Goal: Information Seeking & Learning: Find specific fact

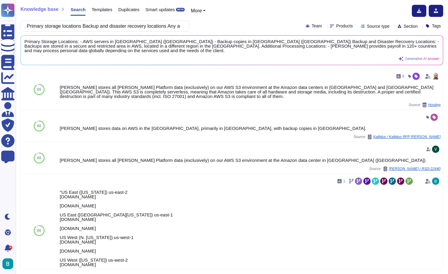
click at [99, 23] on input "Primary storage locations Backup and disaster recovery locations Any additional…" at bounding box center [103, 26] width 159 height 11
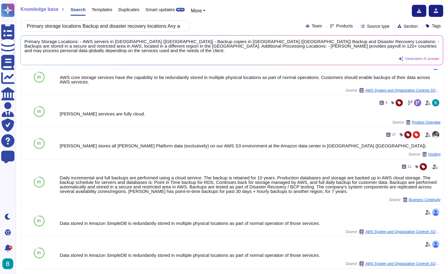
click at [99, 23] on input "Primary storage locations Backup and disaster recovery locations Any additional…" at bounding box center [103, 26] width 159 height 11
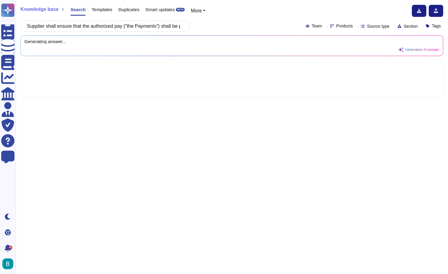
scroll to position [0, 0]
click at [220, 23] on div "Supplier shall ensure that the authorized pay ("the Payments") shall be process…" at bounding box center [231, 25] width 423 height 11
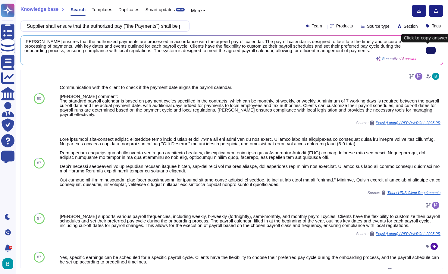
click at [434, 50] on button at bounding box center [431, 50] width 10 height 7
click at [165, 24] on input "Supplier shall ensure that the authorized pay ("the Payments") shall be process…" at bounding box center [103, 26] width 159 height 11
paste input "All the payroll instructions provided should be processed correctly and without…"
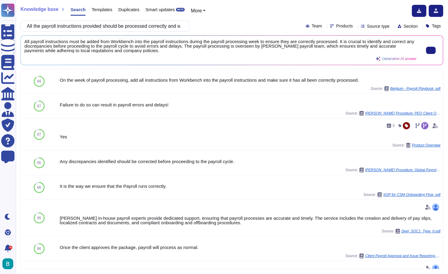
type input "All the payroll instructions provided should be processed correctly and without…"
click at [169, 40] on span "All payroll instructions must be added from Workbench into the payroll instruct…" at bounding box center [220, 46] width 392 height 14
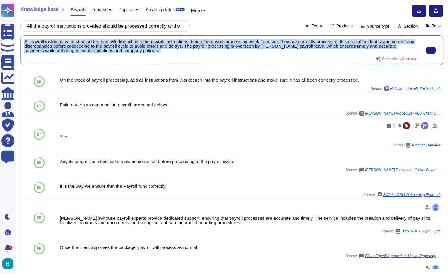
click at [169, 40] on span "All payroll instructions must be added from Workbench into the payroll instruct…" at bounding box center [220, 46] width 392 height 14
copy div "All payroll instructions must be added from Workbench into the payroll instruct…"
